Goal: Task Accomplishment & Management: Complete application form

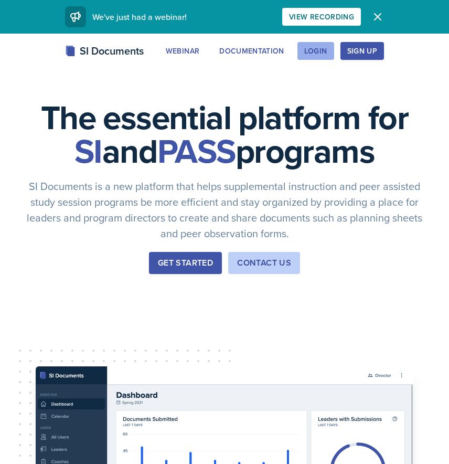
click at [317, 53] on div "Login" at bounding box center [315, 51] width 23 height 8
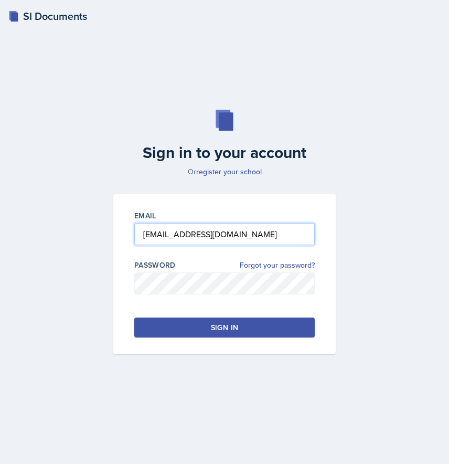
type input "[EMAIL_ADDRESS][DOMAIN_NAME]"
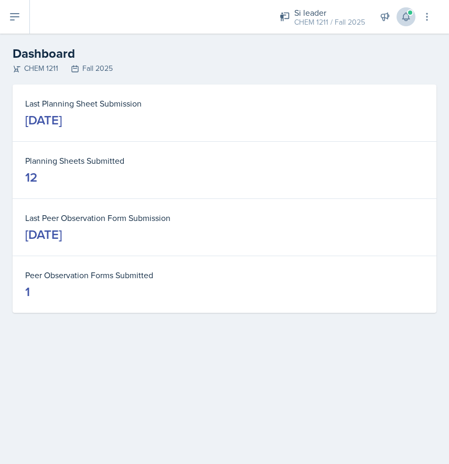
click at [412, 14] on span at bounding box center [410, 12] width 6 height 6
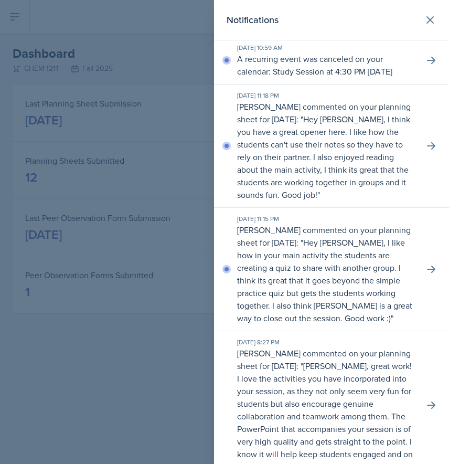
scroll to position [52, 0]
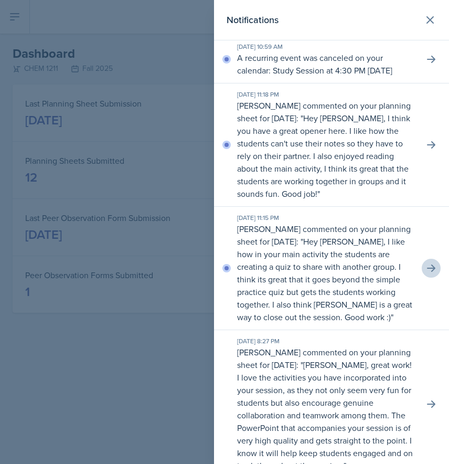
click at [433, 273] on icon at bounding box center [431, 268] width 10 height 10
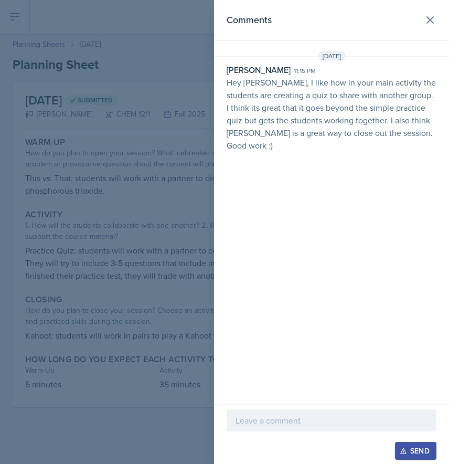
click at [323, 424] on p at bounding box center [332, 420] width 192 height 13
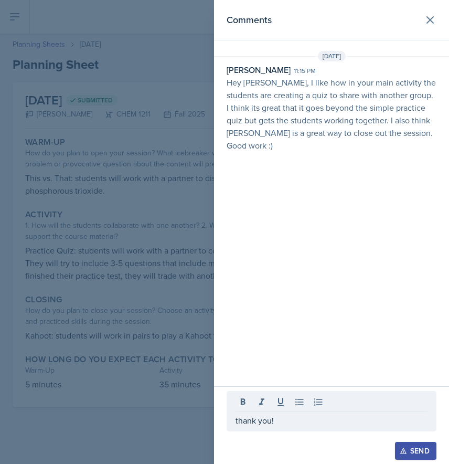
click at [420, 452] on div "Send" at bounding box center [416, 450] width 28 height 8
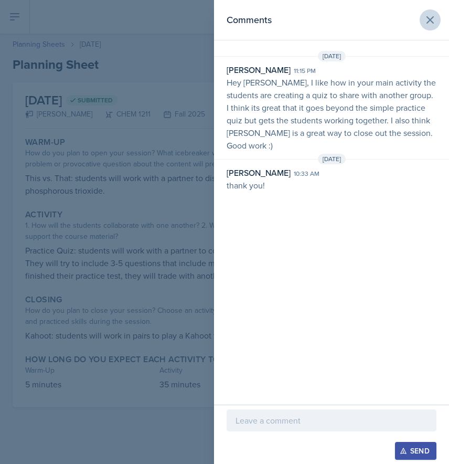
click at [431, 23] on icon at bounding box center [430, 20] width 13 height 13
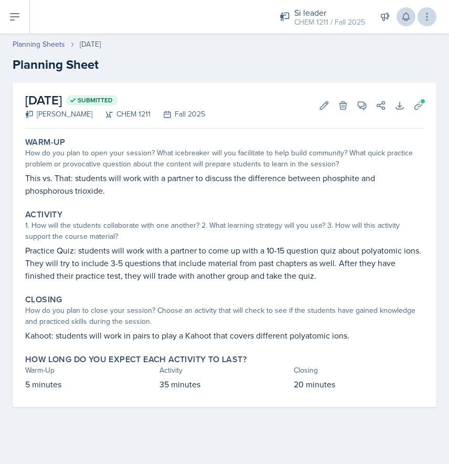
click at [425, 22] on icon at bounding box center [427, 17] width 10 height 10
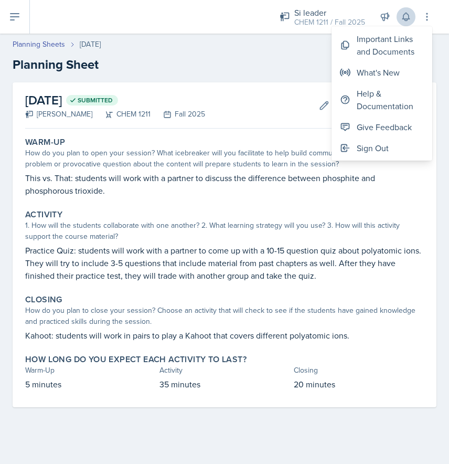
click at [403, 20] on icon at bounding box center [406, 17] width 10 height 10
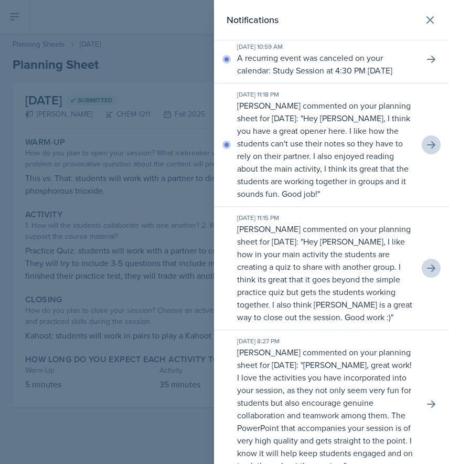
click at [431, 150] on icon at bounding box center [431, 145] width 10 height 10
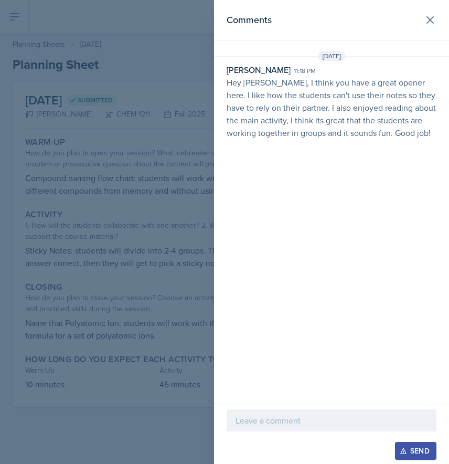
click at [324, 413] on div at bounding box center [332, 420] width 210 height 22
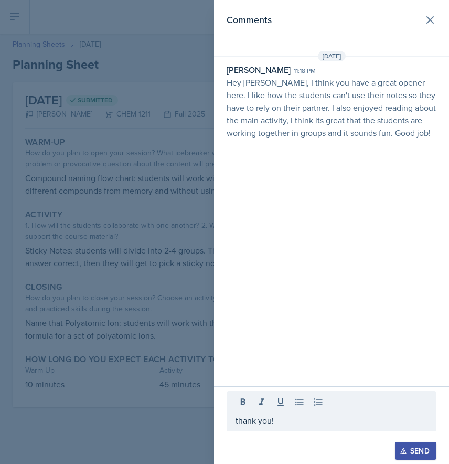
click at [404, 450] on icon "button" at bounding box center [403, 450] width 7 height 7
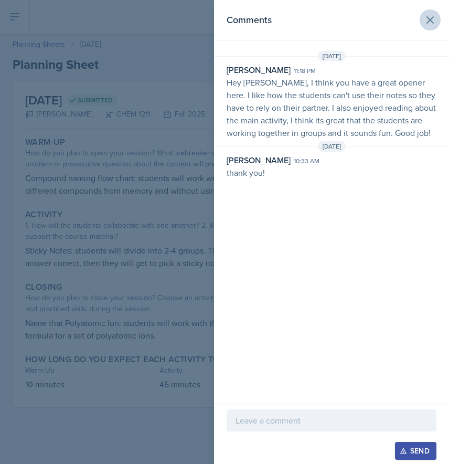
click at [432, 23] on icon at bounding box center [430, 20] width 6 height 6
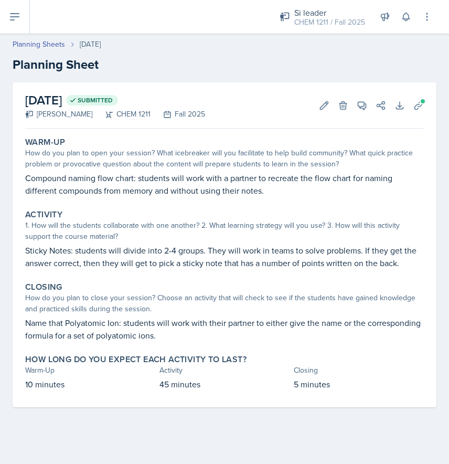
click at [36, 20] on div "Si leader CHEM 1211 / Fall 2025 Si leader CHEM 1211 / Summer 2025 Si leader CHE…" at bounding box center [239, 17] width 419 height 34
click at [40, 51] on div "Planning Sheets [DATE] Planning Sheet" at bounding box center [224, 56] width 449 height 35
click at [40, 49] on link "Planning Sheets" at bounding box center [39, 44] width 52 height 11
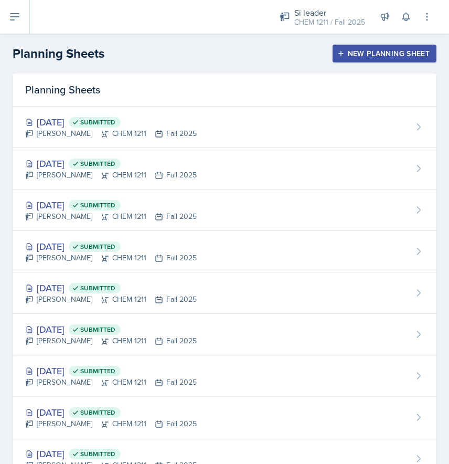
click at [386, 52] on div "New Planning Sheet" at bounding box center [384, 53] width 90 height 8
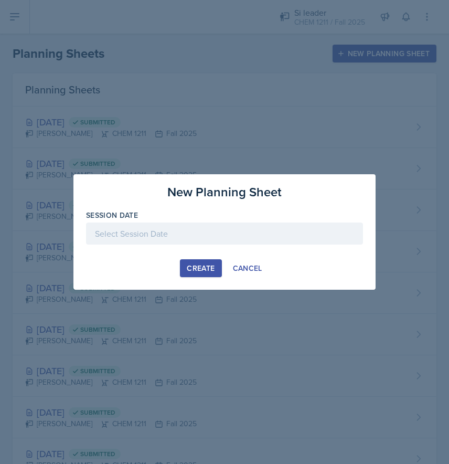
click at [153, 231] on div at bounding box center [224, 233] width 277 height 22
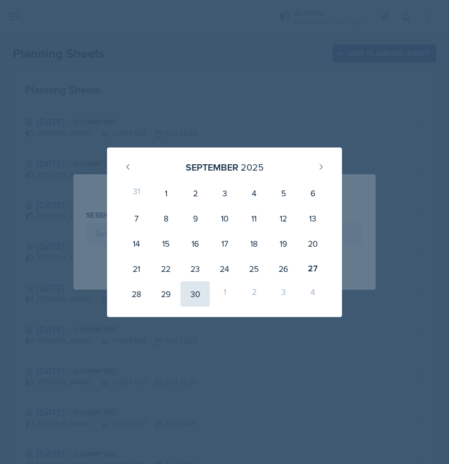
click at [193, 293] on div "30" at bounding box center [194, 293] width 29 height 25
type input "[DATE]"
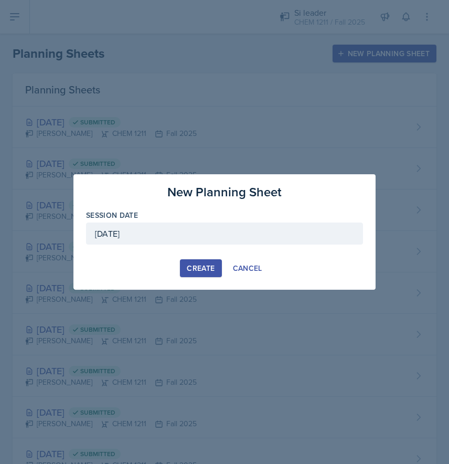
click at [194, 269] on div "Create" at bounding box center [201, 268] width 28 height 8
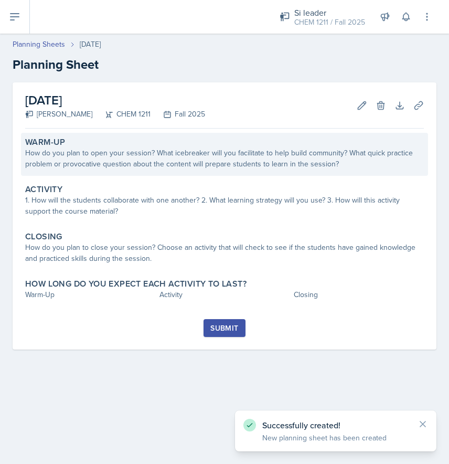
click at [96, 159] on div "How do you plan to open your session? What icebreaker will you facilitate to he…" at bounding box center [224, 158] width 399 height 22
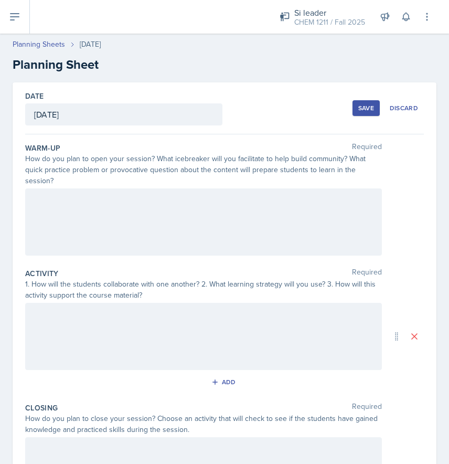
click at [183, 202] on div at bounding box center [203, 221] width 357 height 67
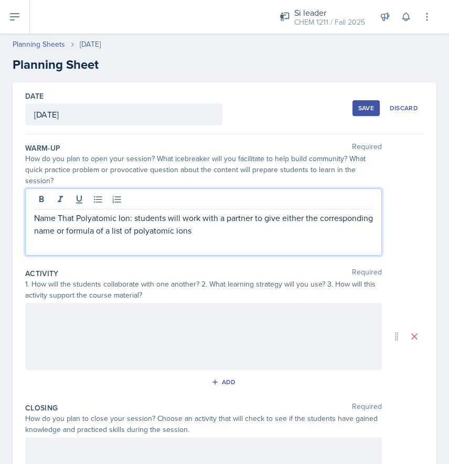
click at [161, 218] on p "Name That Polyatomic Ion: students will work with a partner to give either the …" at bounding box center [203, 223] width 339 height 25
click at [252, 223] on p "Name That Polyatomic Ion: students will work with a partner to give either the …" at bounding box center [203, 223] width 339 height 25
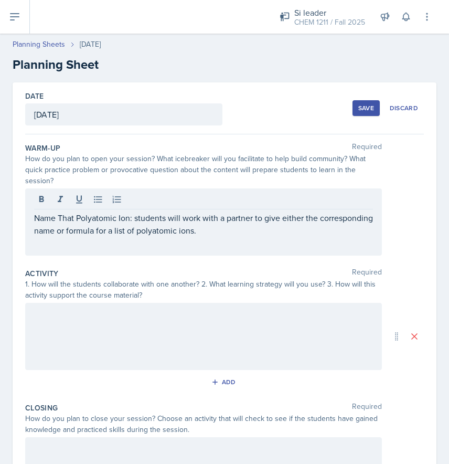
click at [206, 319] on div at bounding box center [203, 336] width 357 height 67
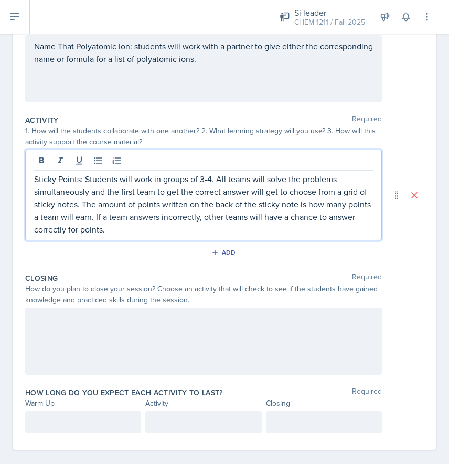
click at [150, 329] on div at bounding box center [203, 340] width 357 height 67
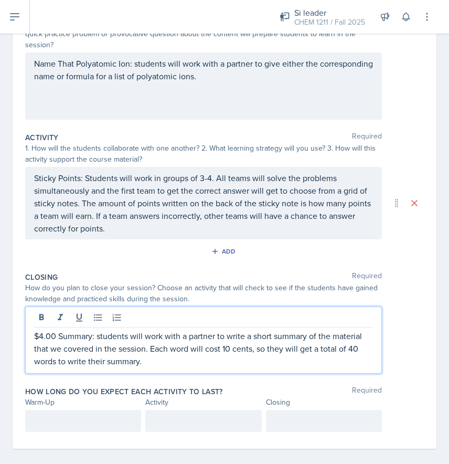
scroll to position [135, 0]
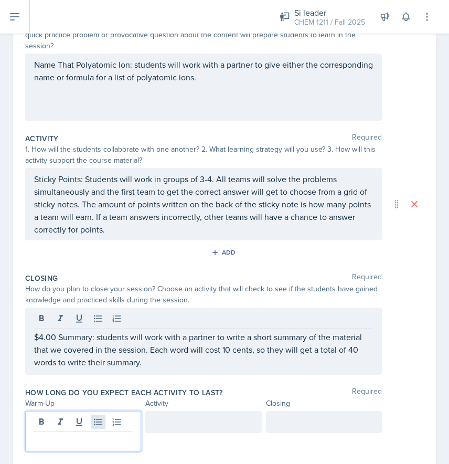
click at [99, 411] on div at bounding box center [83, 431] width 116 height 40
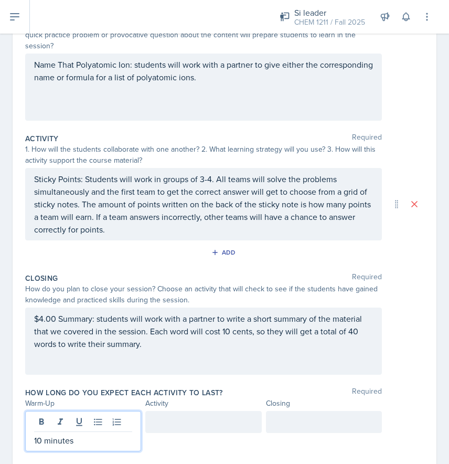
click at [219, 412] on div at bounding box center [203, 422] width 116 height 22
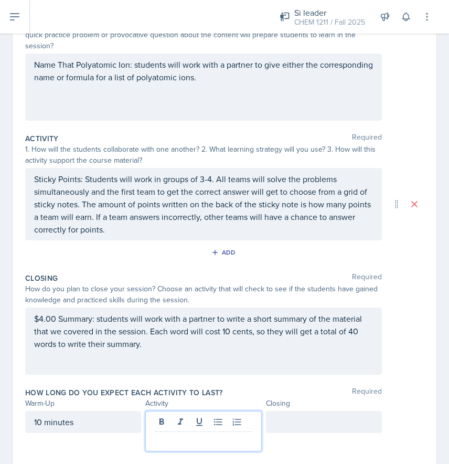
click at [40, 411] on div "10 minutes" at bounding box center [83, 422] width 116 height 22
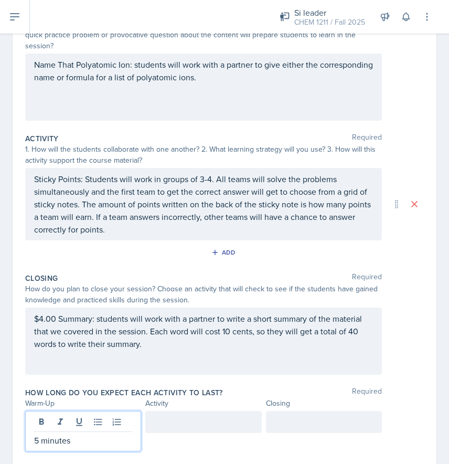
click at [292, 411] on div at bounding box center [324, 422] width 116 height 22
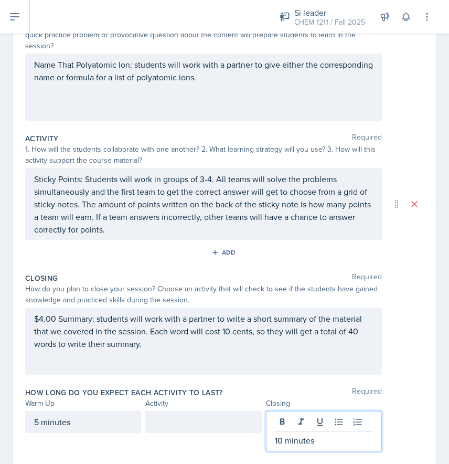
click at [202, 411] on div at bounding box center [203, 422] width 116 height 22
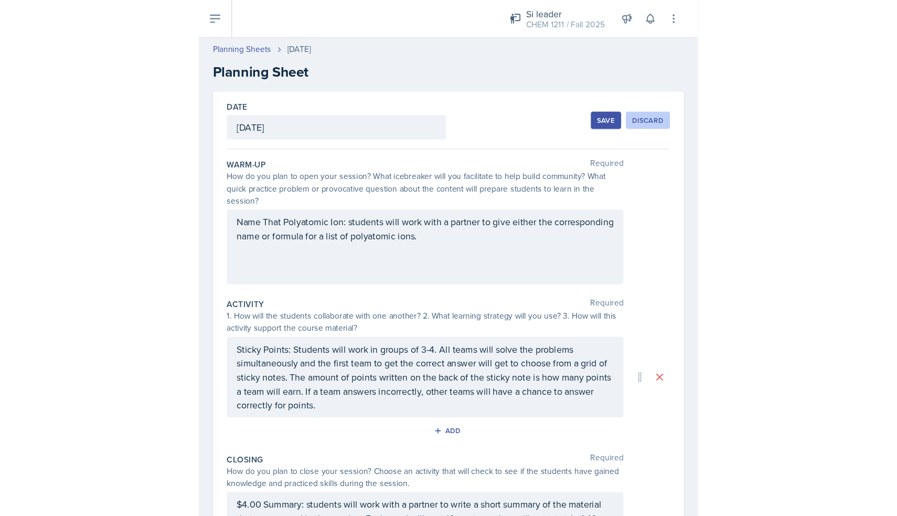
scroll to position [0, 0]
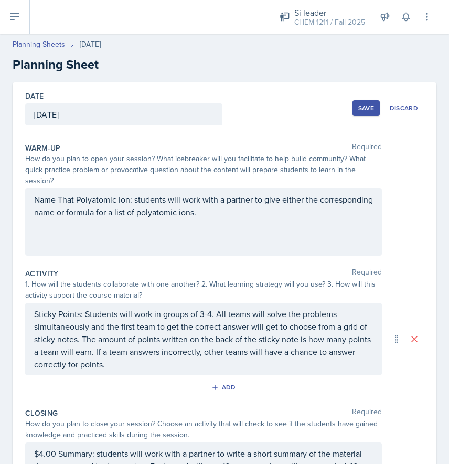
click at [365, 108] on div "Save" at bounding box center [366, 108] width 16 height 8
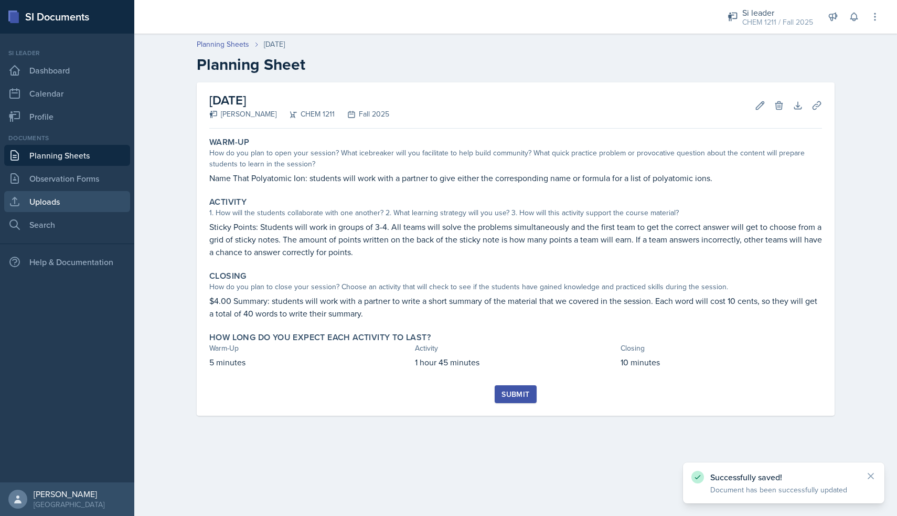
click at [54, 198] on link "Uploads" at bounding box center [67, 201] width 126 height 21
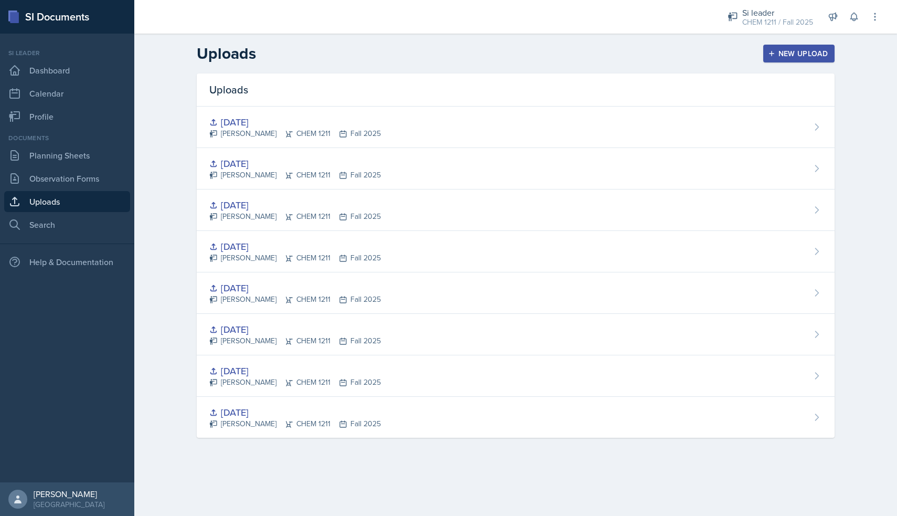
click at [449, 54] on div "New Upload" at bounding box center [799, 53] width 58 height 8
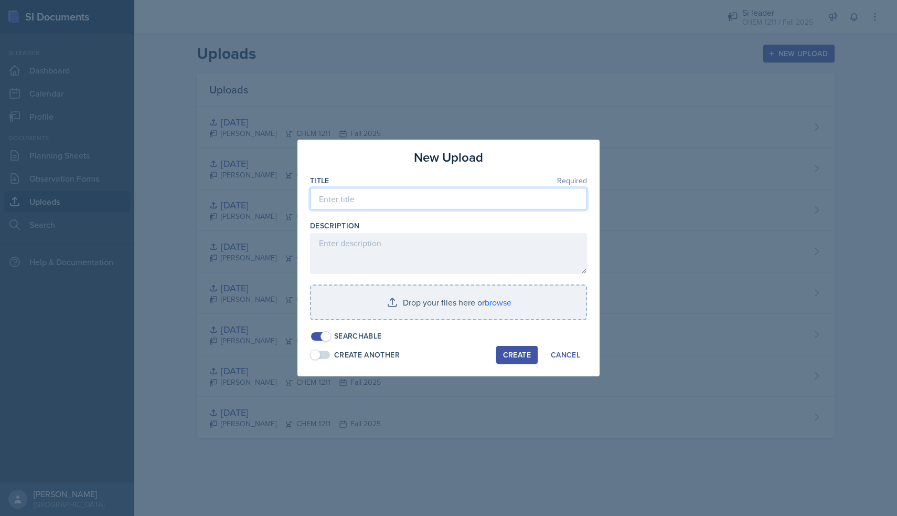
click at [351, 195] on input at bounding box center [448, 199] width 277 height 22
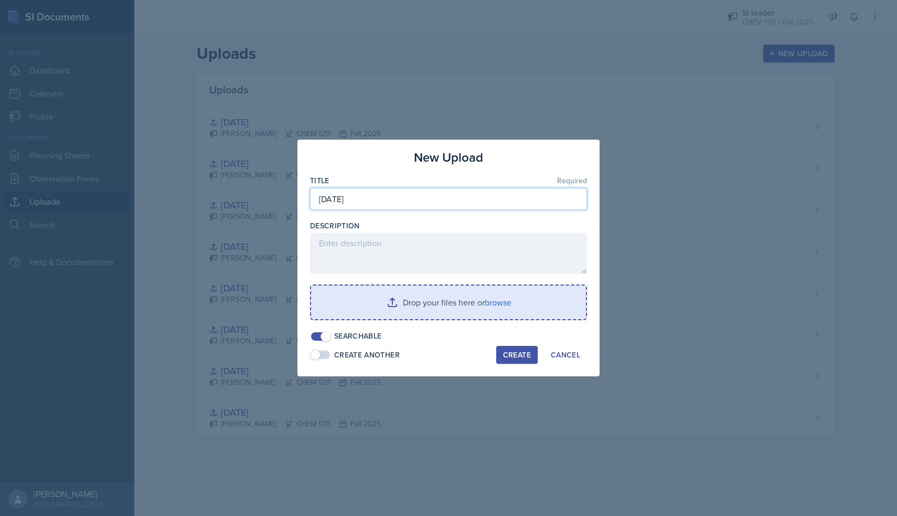
type input "[DATE]"
click at [438, 291] on input "file" at bounding box center [448, 302] width 275 height 34
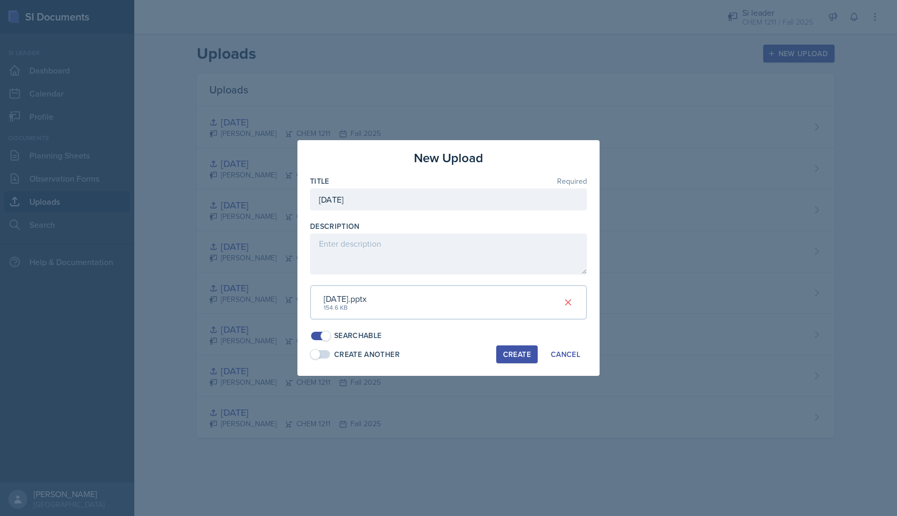
click at [449, 350] on div "Create" at bounding box center [517, 354] width 28 height 8
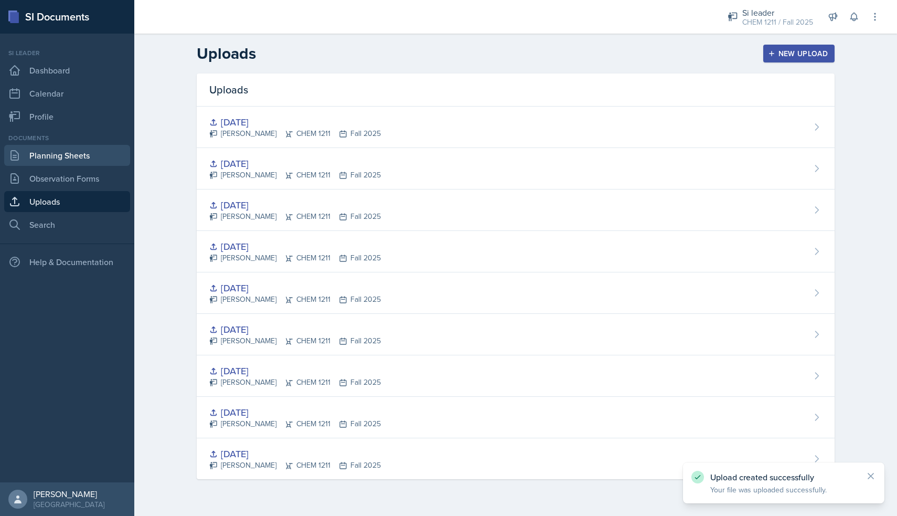
click at [46, 158] on link "Planning Sheets" at bounding box center [67, 155] width 126 height 21
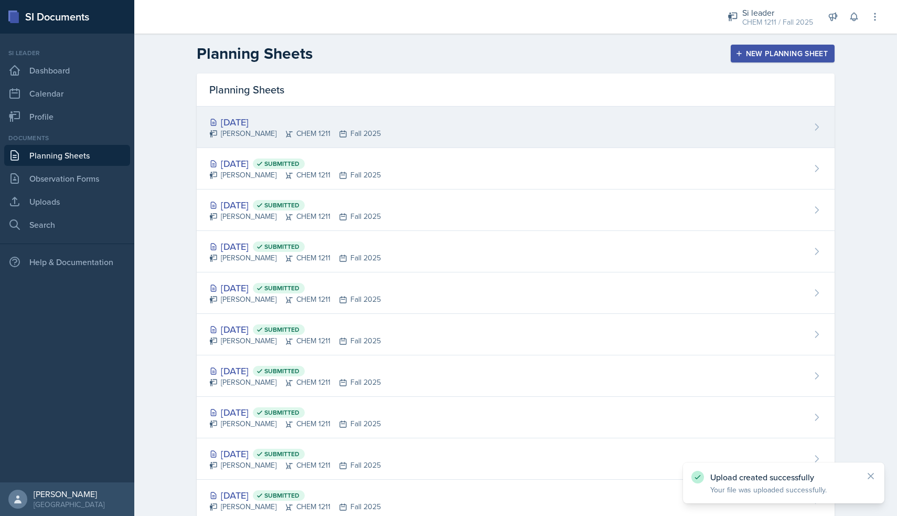
click at [323, 121] on div "[DATE]" at bounding box center [295, 122] width 172 height 14
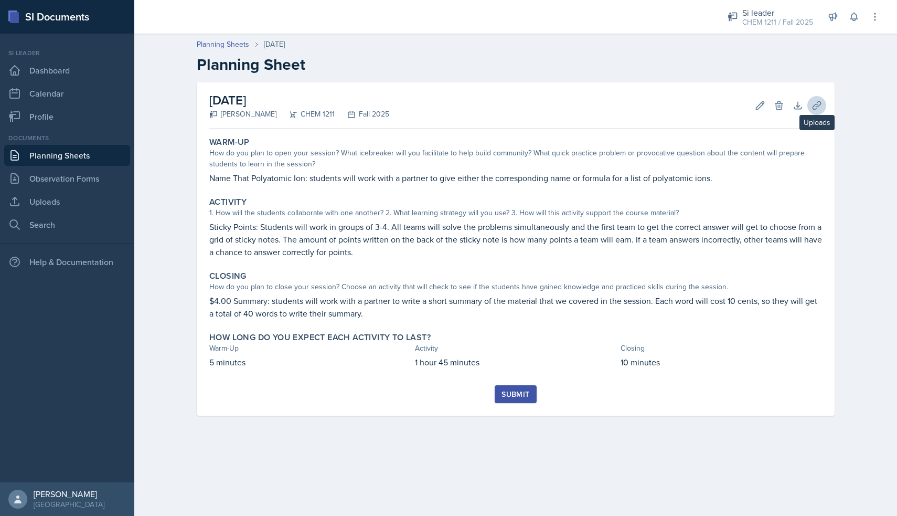
click at [449, 106] on icon at bounding box center [817, 105] width 10 height 10
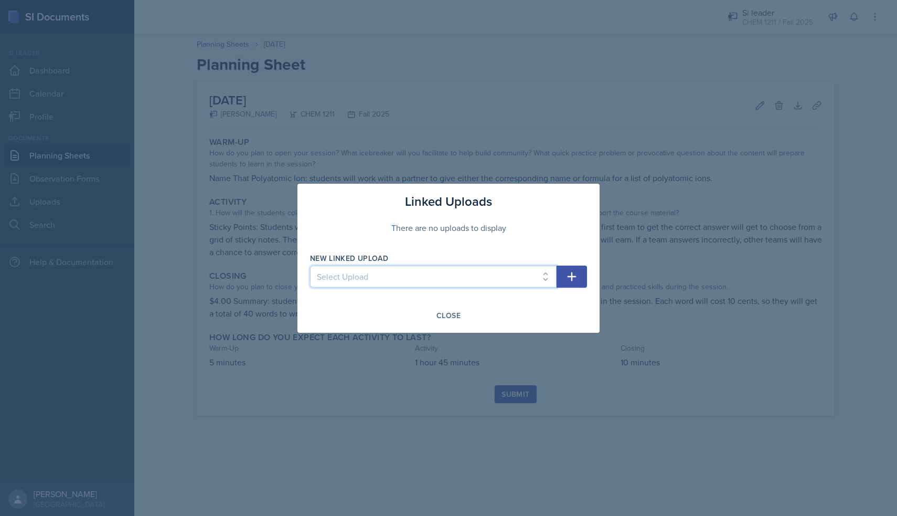
select select "b1beb720-a6e3-4cba-aa97-ded3d728b99c"
click at [449, 275] on icon "button" at bounding box center [572, 276] width 9 height 9
select select
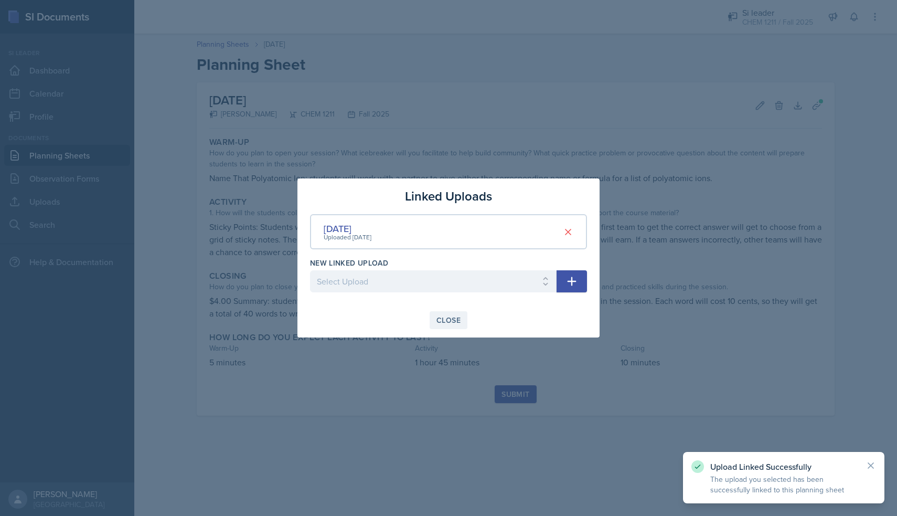
click at [443, 317] on div "Close" at bounding box center [448, 320] width 24 height 8
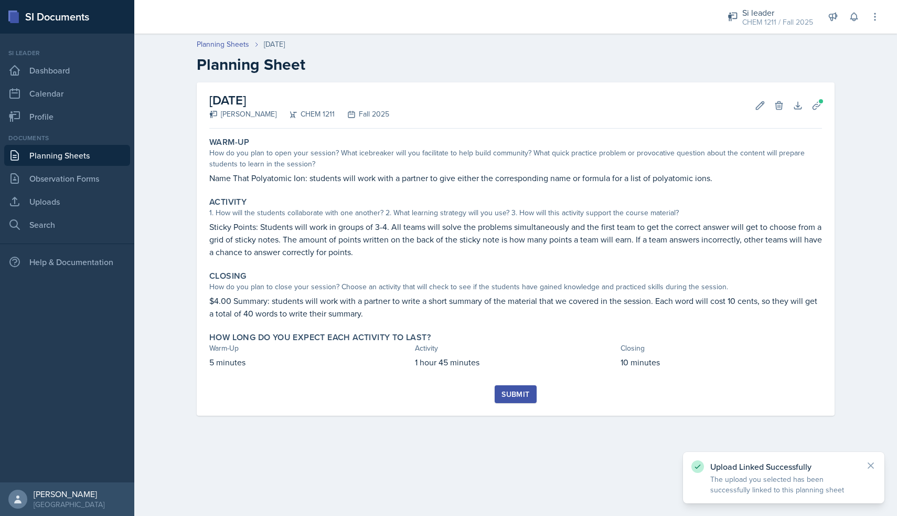
click at [449, 392] on div "Submit" at bounding box center [516, 394] width 28 height 8
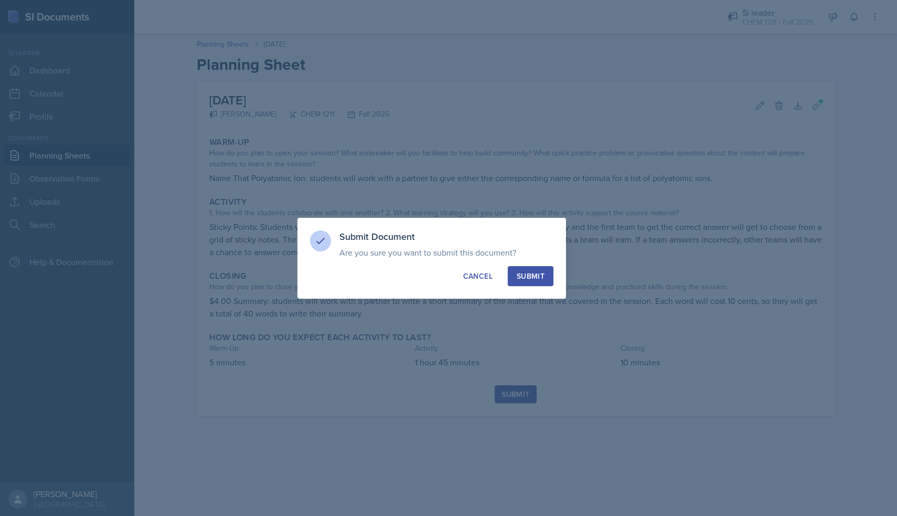
click at [449, 276] on div "Submit" at bounding box center [531, 276] width 28 height 10
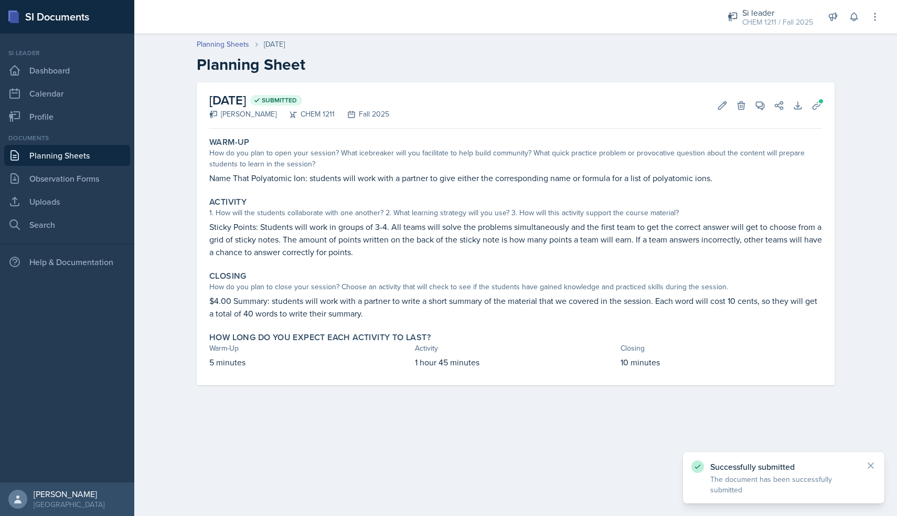
click at [79, 155] on link "Planning Sheets" at bounding box center [67, 155] width 126 height 21
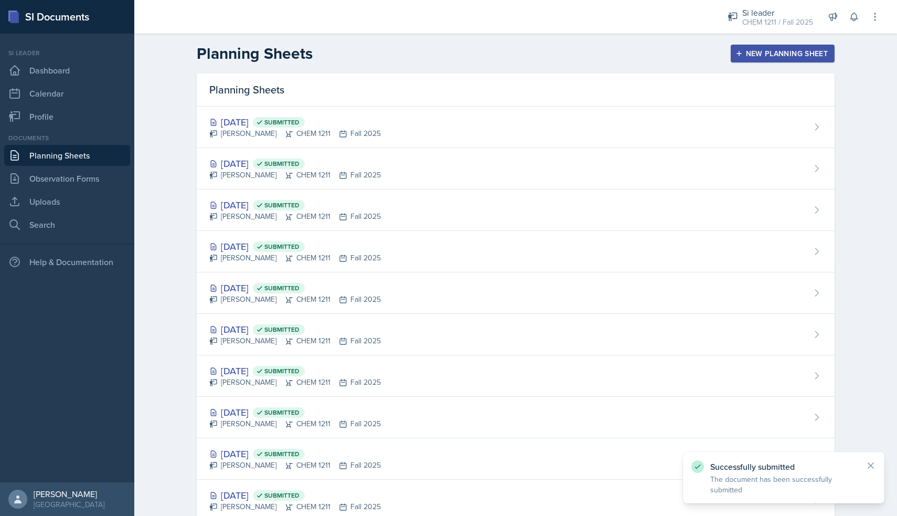
click at [449, 53] on icon "button" at bounding box center [739, 53] width 7 height 7
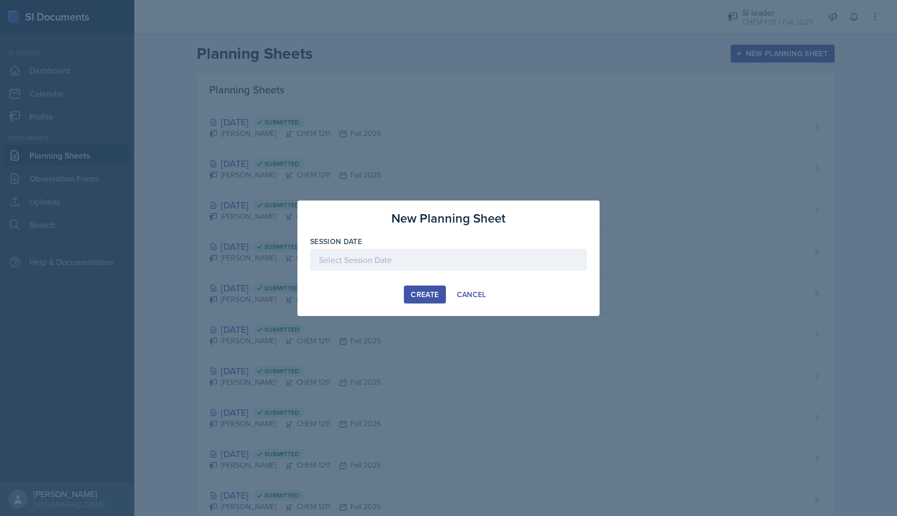
click at [404, 253] on div at bounding box center [448, 260] width 277 height 22
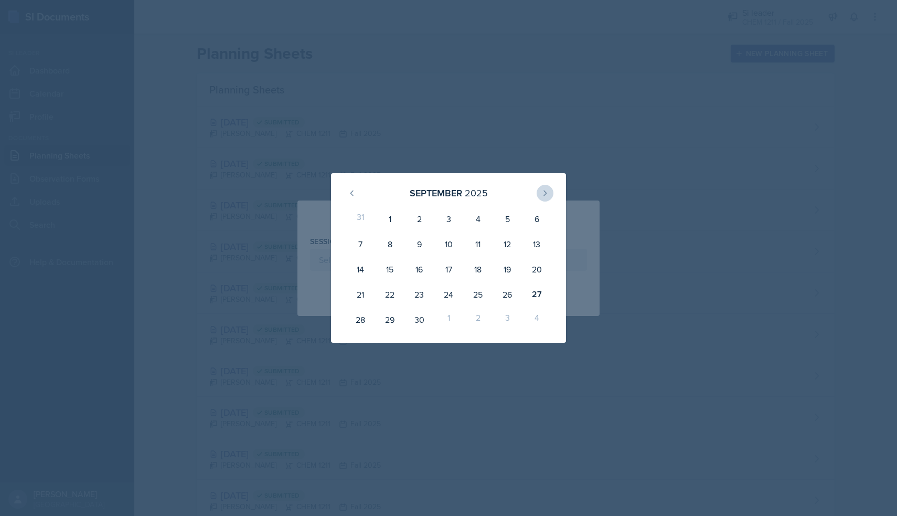
click at [449, 196] on icon at bounding box center [545, 193] width 8 height 8
click at [449, 221] on div "2" at bounding box center [477, 218] width 29 height 25
type input "[DATE]"
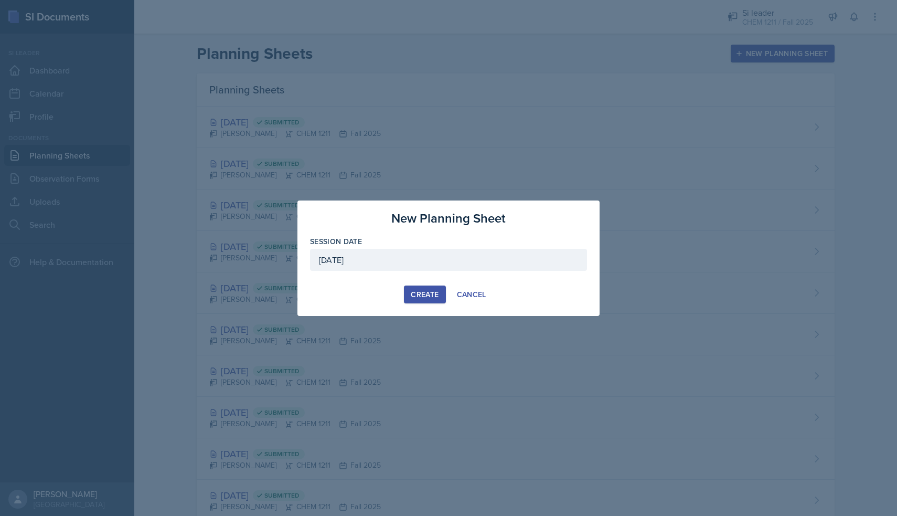
click at [429, 302] on button "Create" at bounding box center [424, 294] width 41 height 18
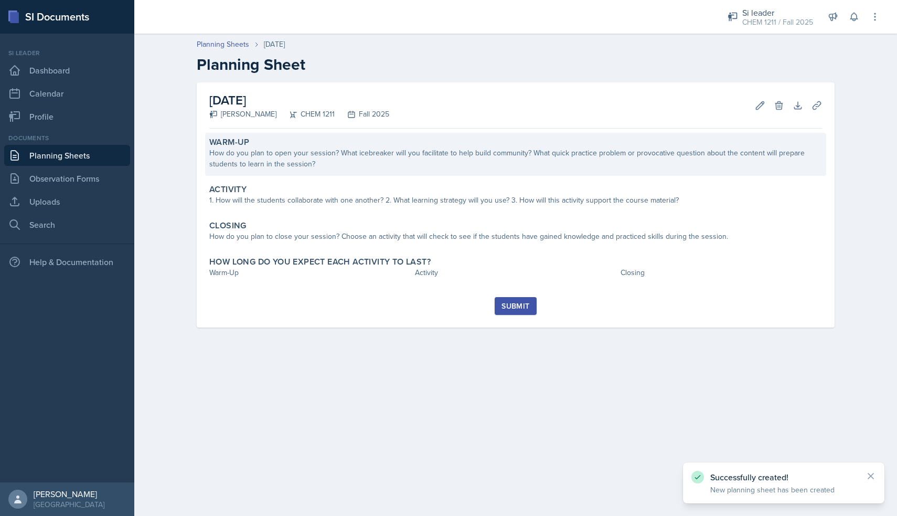
click at [266, 166] on div "How do you plan to open your session? What icebreaker will you facilitate to he…" at bounding box center [515, 158] width 613 height 22
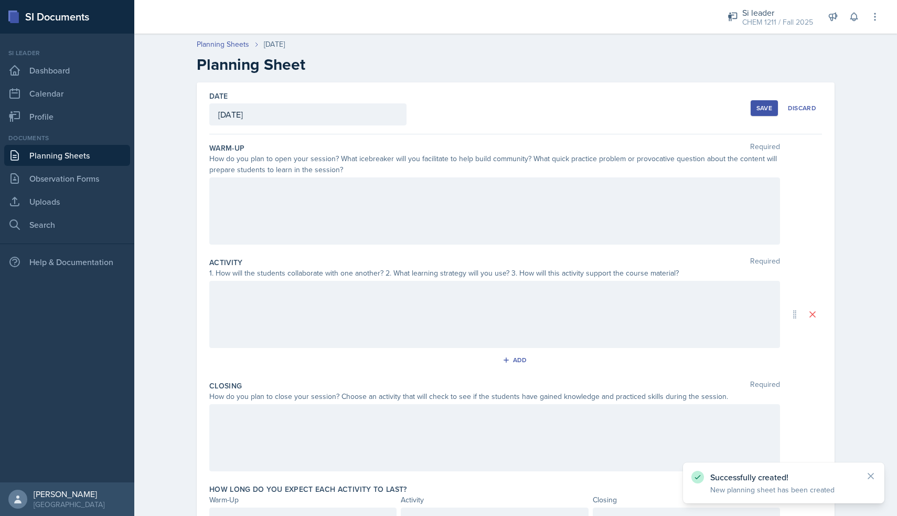
click at [242, 201] on div at bounding box center [494, 210] width 571 height 67
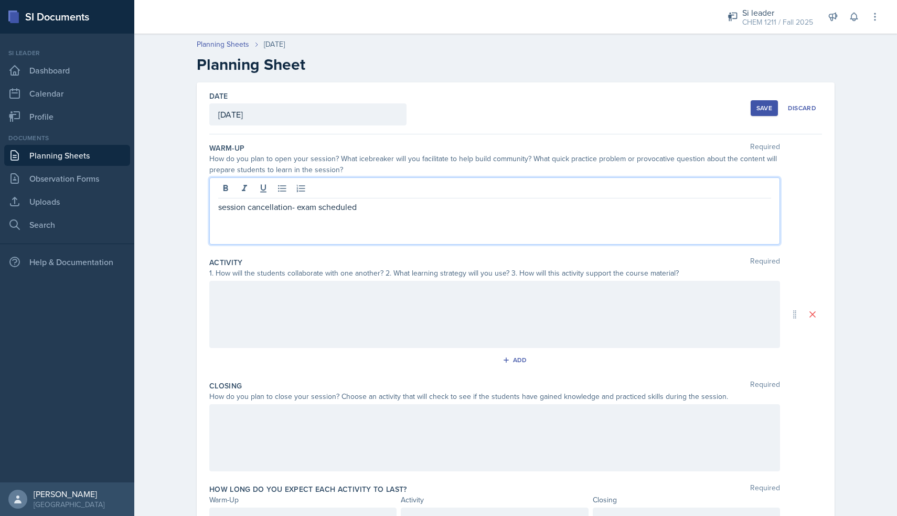
click at [258, 364] on div "Add" at bounding box center [515, 362] width 613 height 20
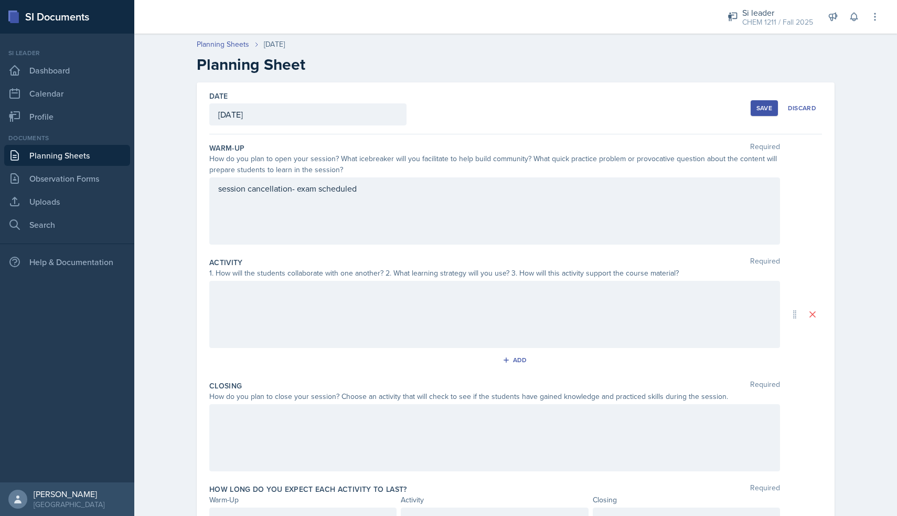
click at [259, 282] on div at bounding box center [494, 314] width 571 height 67
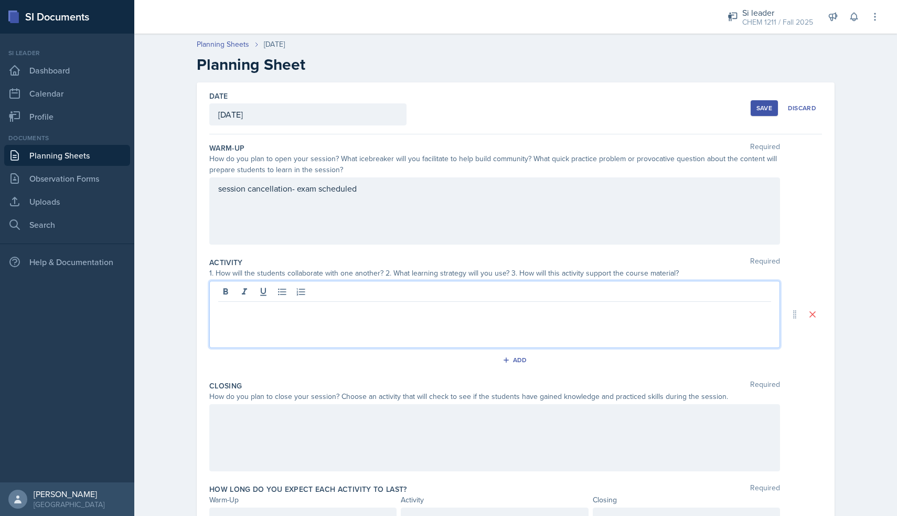
click at [449, 101] on button "Save" at bounding box center [764, 108] width 27 height 16
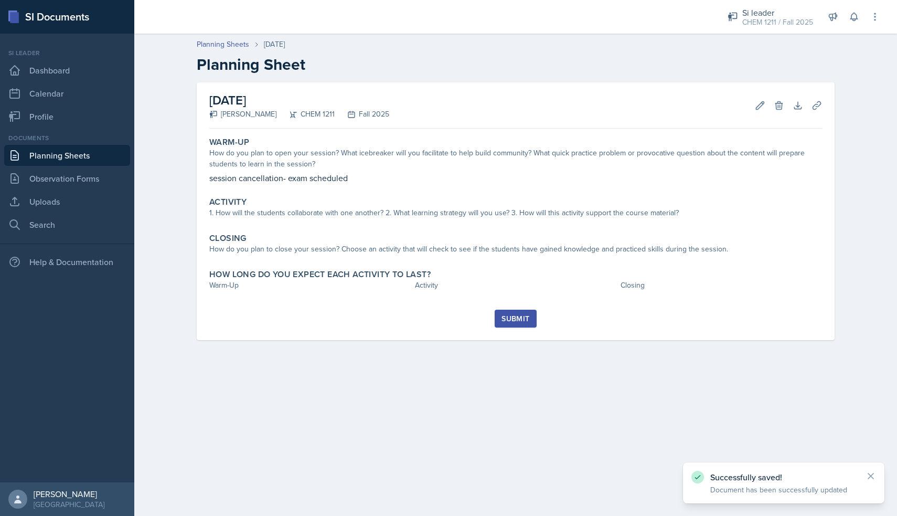
click at [449, 318] on div "Submit" at bounding box center [516, 318] width 28 height 8
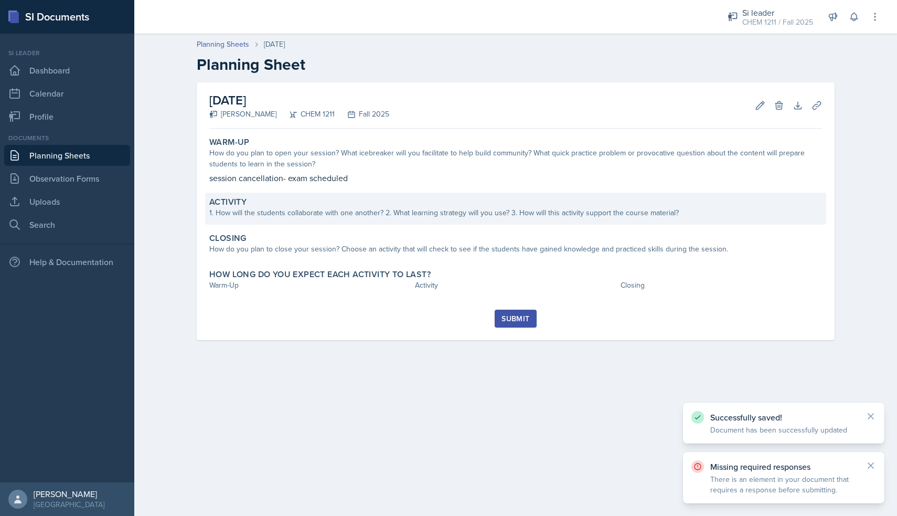
click at [307, 218] on div "Activity 1. How will the students collaborate with one another? 2. What learnin…" at bounding box center [515, 209] width 621 height 32
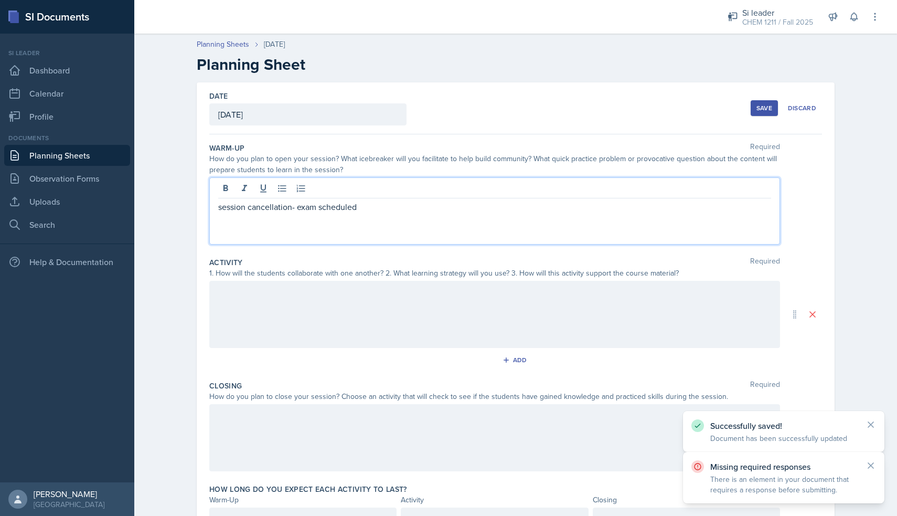
click at [327, 193] on div "session cancellation- exam scheduled" at bounding box center [494, 210] width 571 height 67
click at [327, 193] on div at bounding box center [494, 189] width 553 height 17
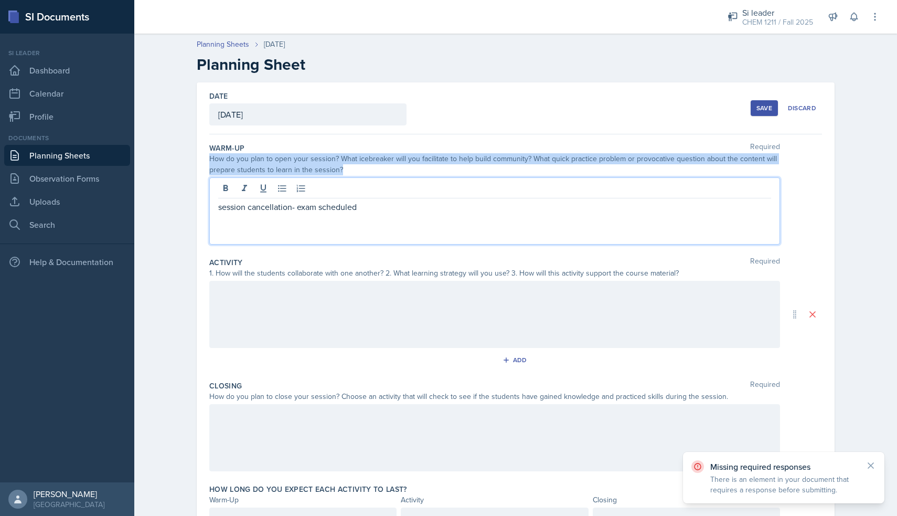
click at [327, 193] on div at bounding box center [494, 189] width 553 height 17
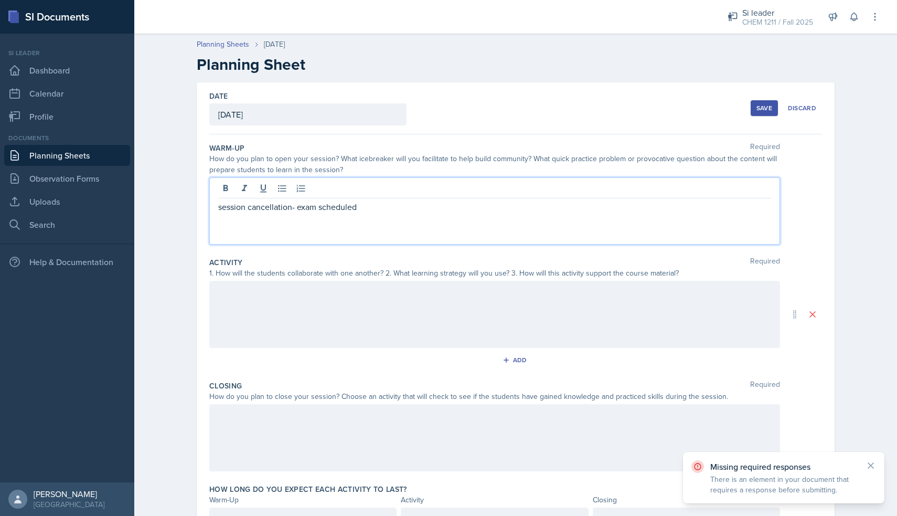
click at [297, 211] on p "session cancellation- exam scheduled" at bounding box center [494, 206] width 553 height 13
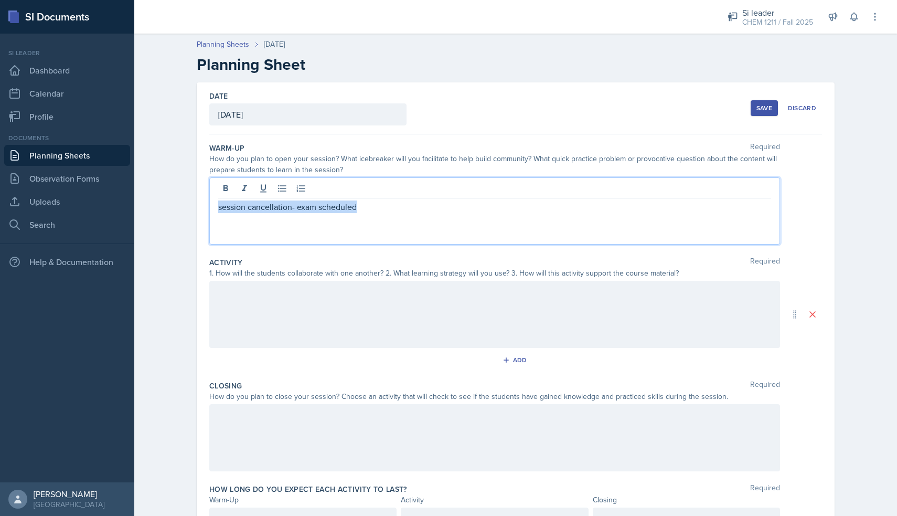
click at [297, 211] on p "session cancellation- exam scheduled" at bounding box center [494, 206] width 553 height 13
copy p "session cancellation- exam scheduled"
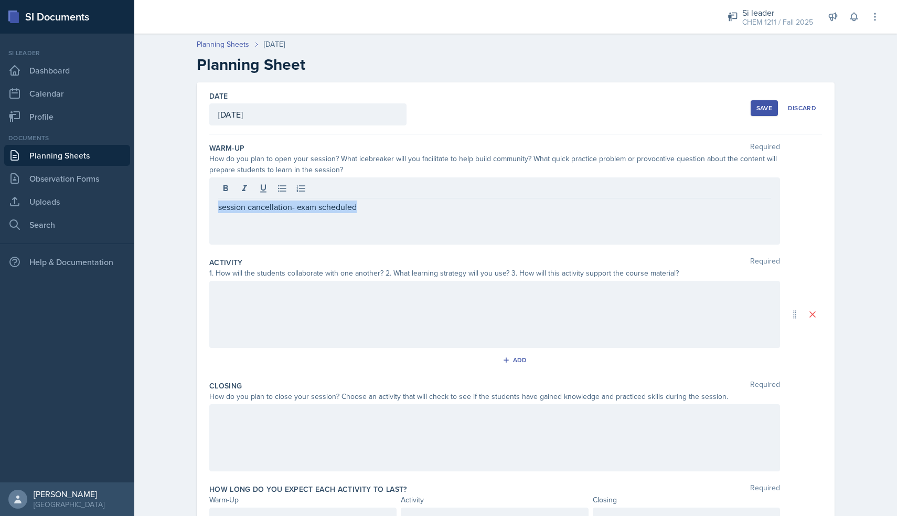
click at [266, 311] on div at bounding box center [494, 314] width 571 height 67
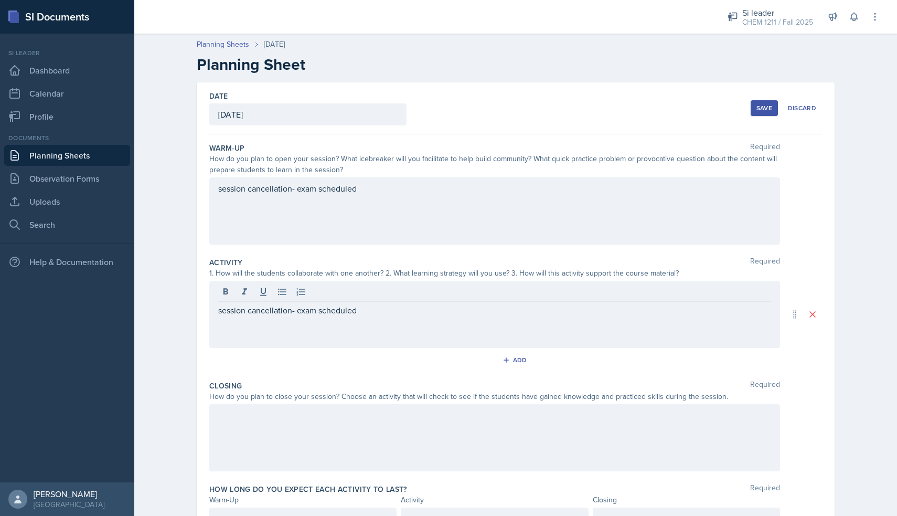
click at [276, 440] on div at bounding box center [494, 437] width 571 height 67
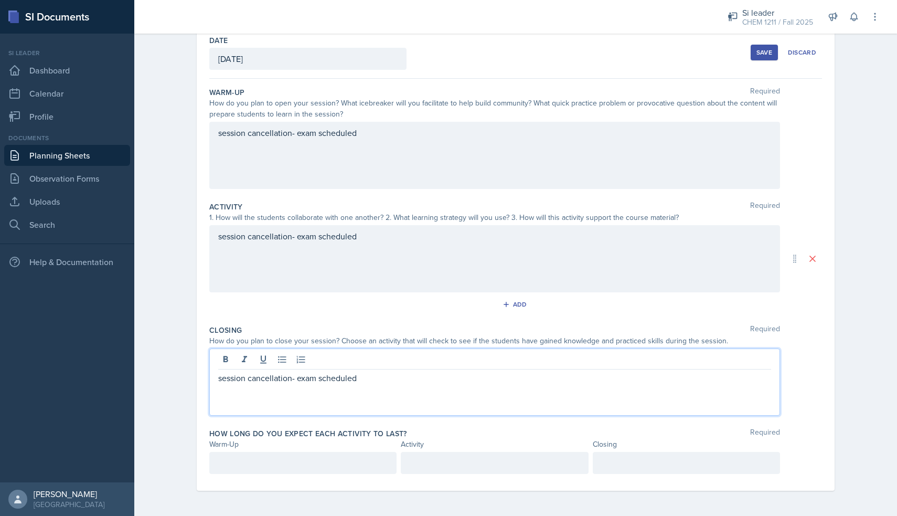
click at [276, 440] on div "Warm-Up" at bounding box center [302, 444] width 187 height 11
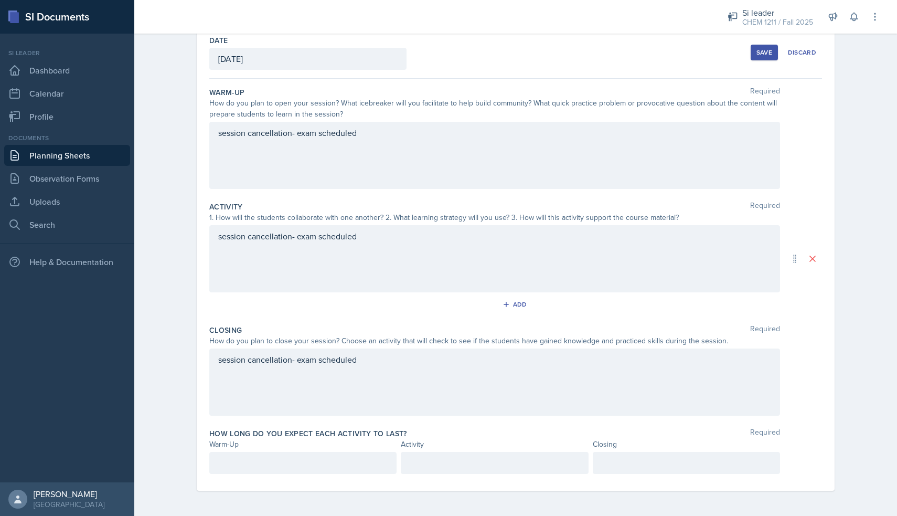
scroll to position [56, 0]
click at [271, 461] on div at bounding box center [302, 463] width 187 height 22
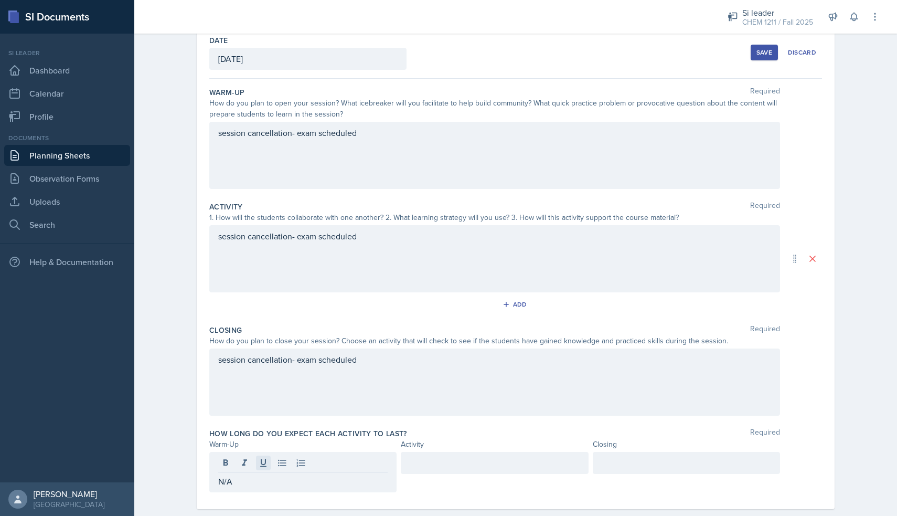
click at [261, 463] on icon at bounding box center [263, 462] width 10 height 10
click at [228, 463] on p "N/A" at bounding box center [302, 481] width 169 height 13
copy p "N/A"
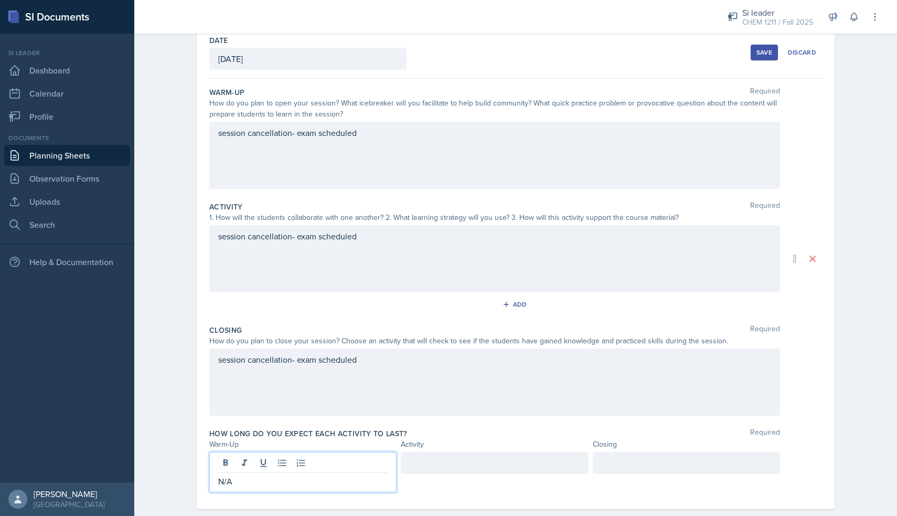
click at [449, 463] on div at bounding box center [494, 463] width 187 height 22
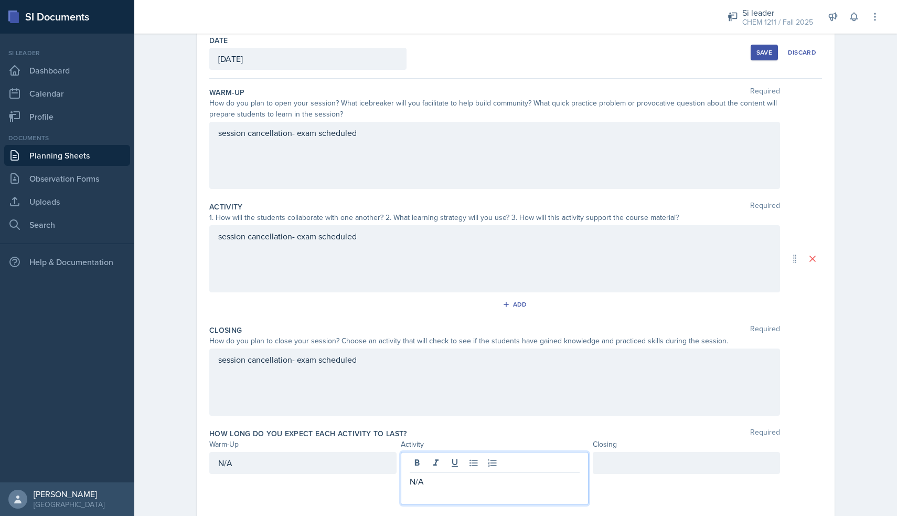
click at [449, 463] on div at bounding box center [686, 463] width 187 height 22
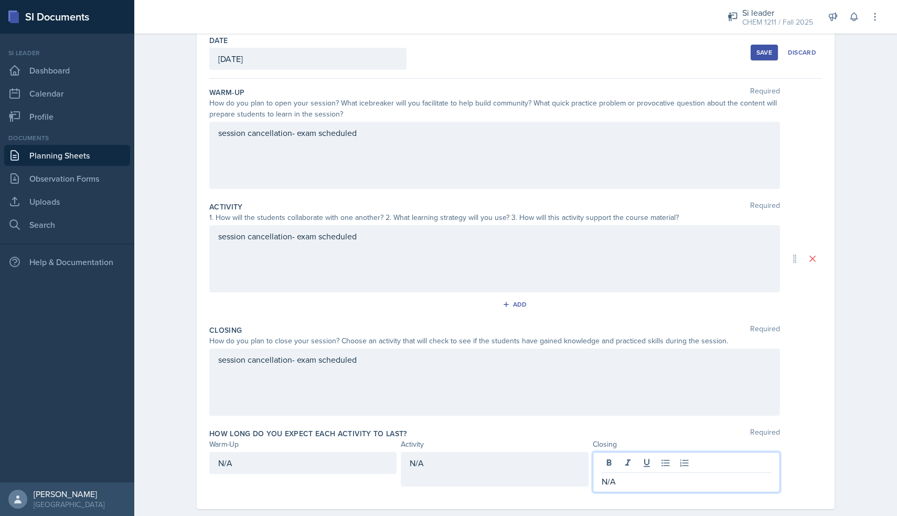
click at [449, 60] on div "Save Discard" at bounding box center [786, 52] width 71 height 24
click at [449, 55] on div "Save" at bounding box center [765, 52] width 16 height 8
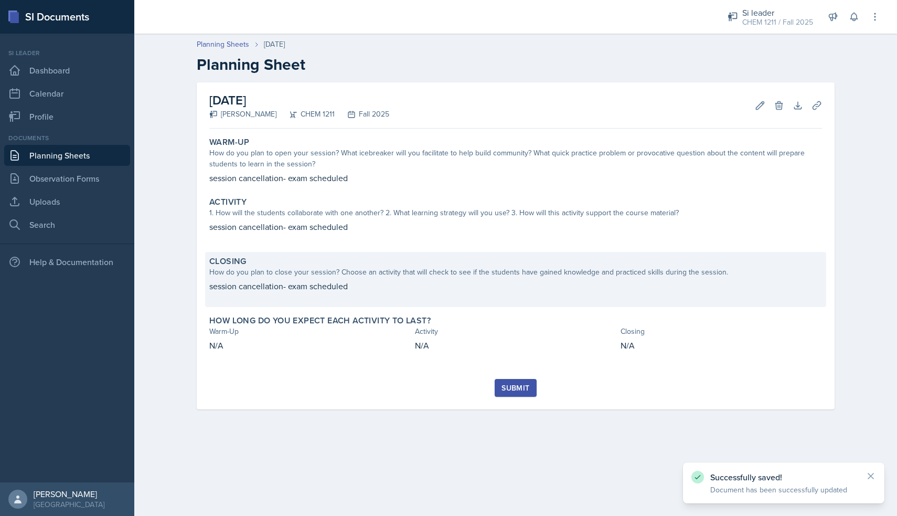
scroll to position [0, 0]
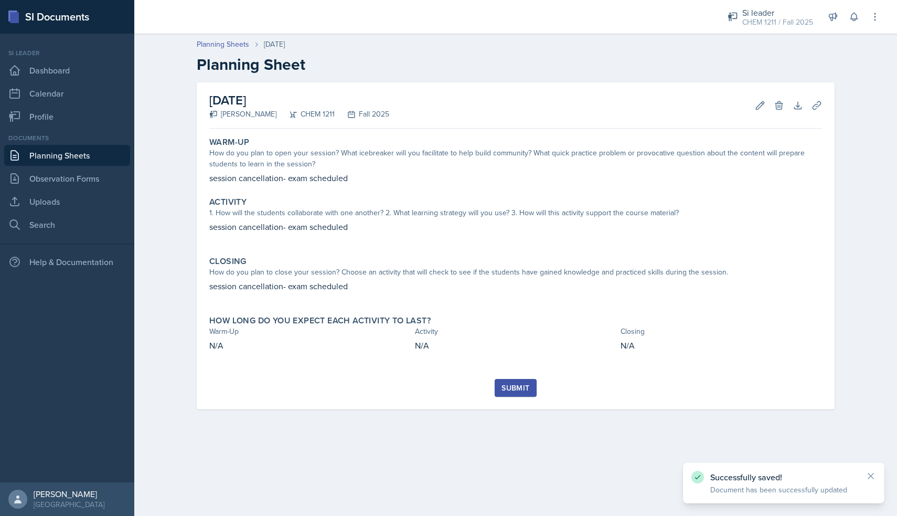
click at [449, 387] on div "Submit" at bounding box center [516, 388] width 28 height 8
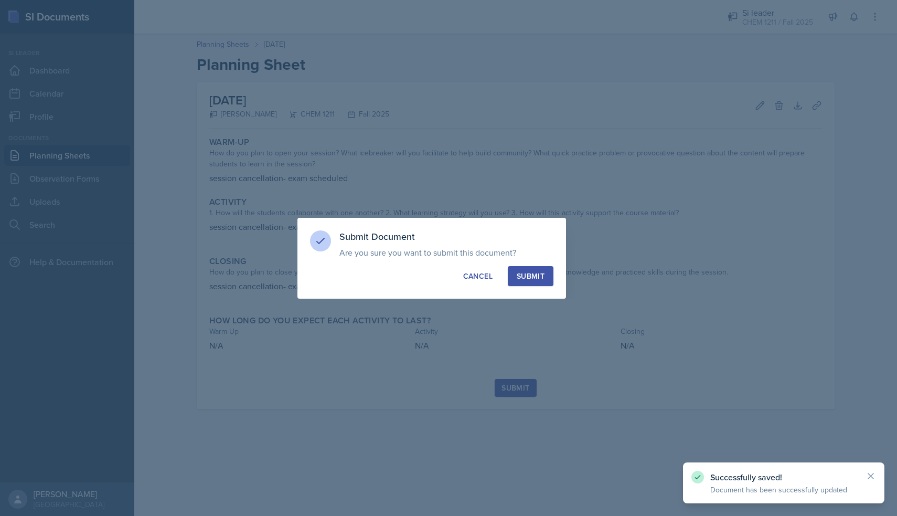
click at [449, 281] on div "Submit" at bounding box center [531, 276] width 28 height 10
